Goal: Information Seeking & Learning: Learn about a topic

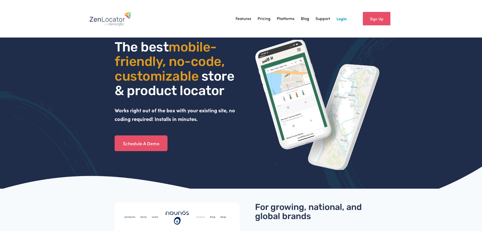
click at [265, 18] on link "Pricing" at bounding box center [264, 19] width 13 height 8
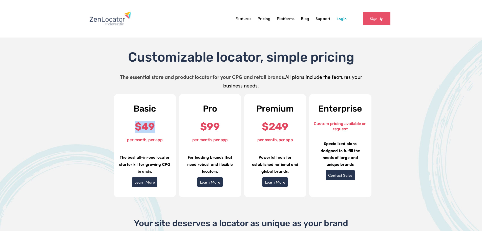
drag, startPoint x: 164, startPoint y: 132, endPoint x: 124, endPoint y: 125, distance: 40.3
click at [124, 125] on h1 "$49 per month, per app" at bounding box center [145, 133] width 54 height 24
click at [343, 127] on font "Custom pricing available on request" at bounding box center [340, 126] width 53 height 10
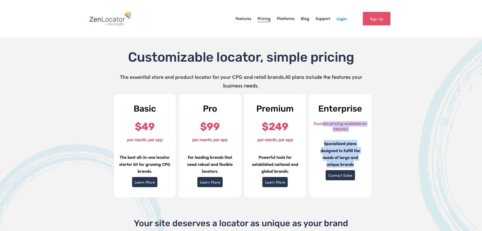
drag, startPoint x: 329, startPoint y: 124, endPoint x: 365, endPoint y: 164, distance: 54.1
click at [365, 164] on div "Enterprise Custom pricing available on request Specialized plans designed to fu…" at bounding box center [341, 141] width 54 height 75
click at [372, 161] on div "Customizable locator, simple pricing The essential store and product locator fo…" at bounding box center [241, 153] width 333 height 257
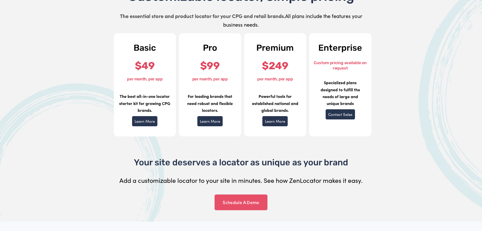
scroll to position [59, 0]
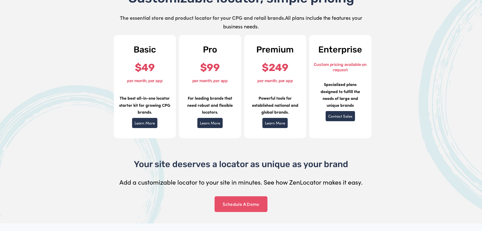
click at [380, 102] on div "Customizable locator, simple pricing The essential store and product locator fo…" at bounding box center [241, 94] width 333 height 257
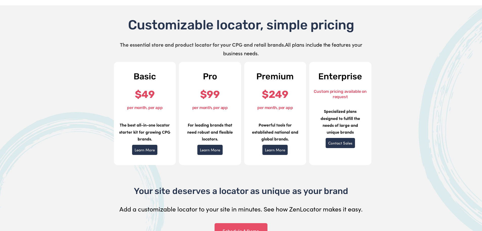
scroll to position [0, 0]
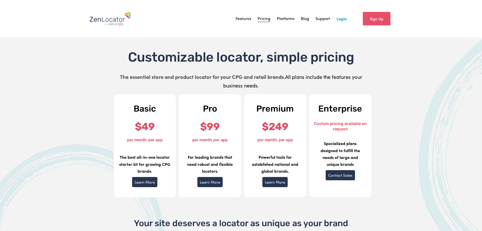
click at [246, 20] on link "Features" at bounding box center [244, 19] width 16 height 8
